Goal: Check status: Check status

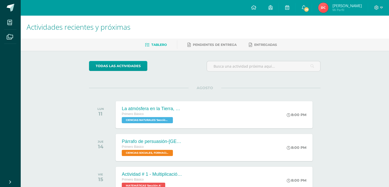
click at [324, 6] on img at bounding box center [323, 8] width 10 height 10
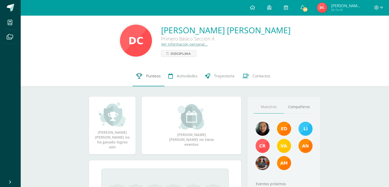
click at [150, 78] on span "Punteos" at bounding box center [153, 75] width 15 height 5
